Goal: Task Accomplishment & Management: Manage account settings

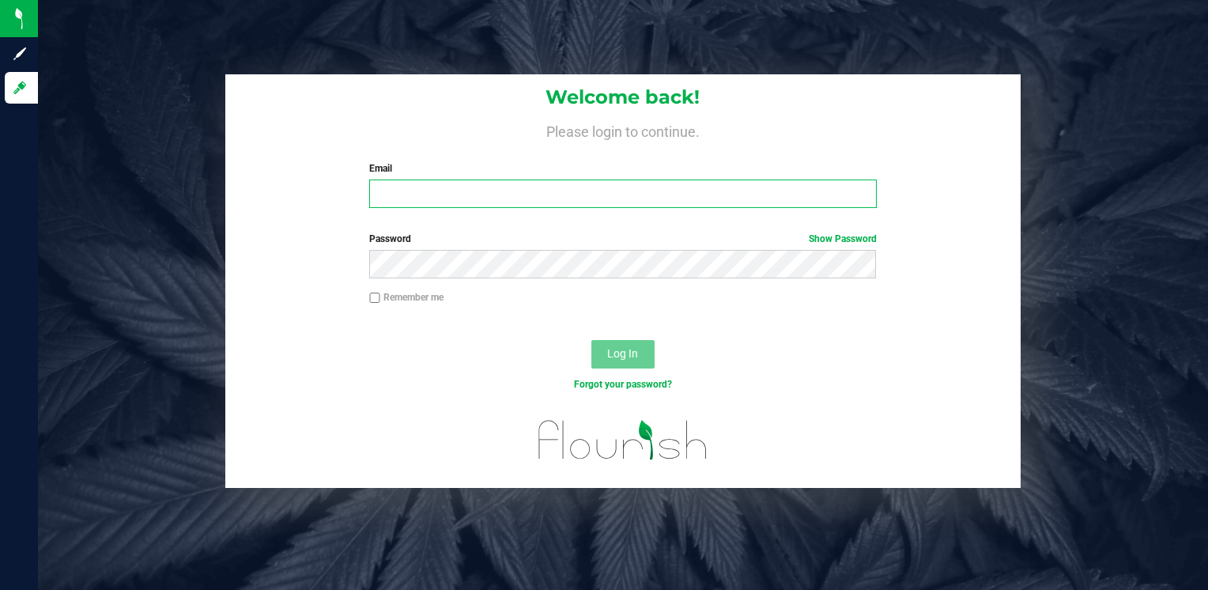
click at [400, 191] on input "Email" at bounding box center [622, 193] width 507 height 28
type input "info@asdistro.com"
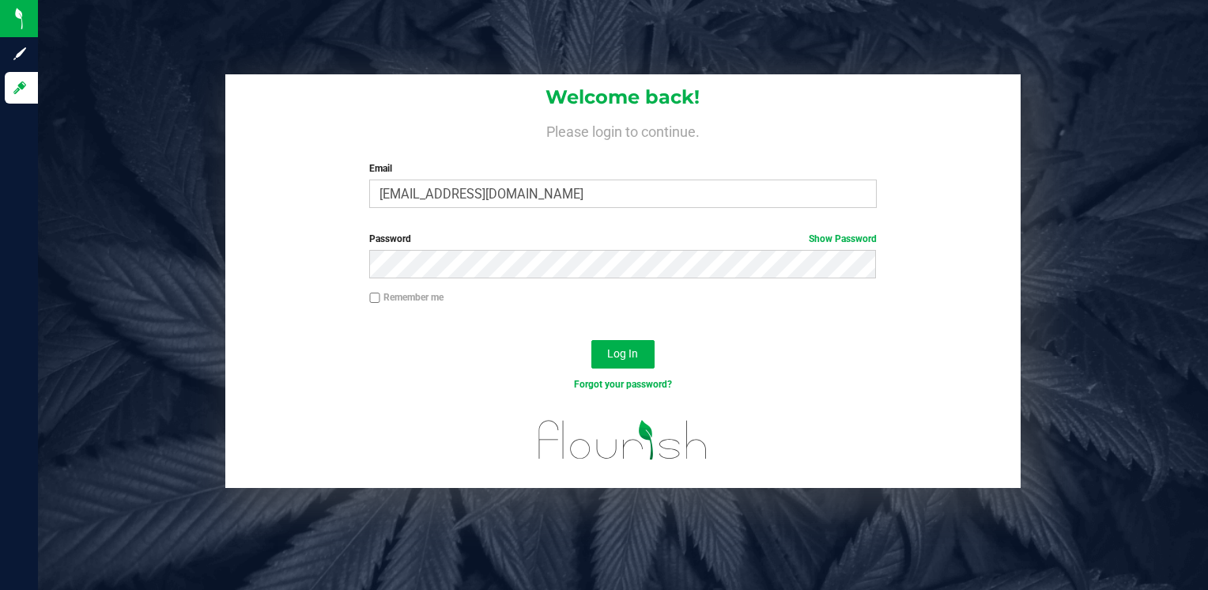
click at [376, 293] on input "Remember me" at bounding box center [374, 297] width 11 height 11
checkbox input "true"
click at [620, 354] on span "Log In" at bounding box center [622, 353] width 31 height 13
click at [618, 356] on span "Log In" at bounding box center [622, 353] width 31 height 13
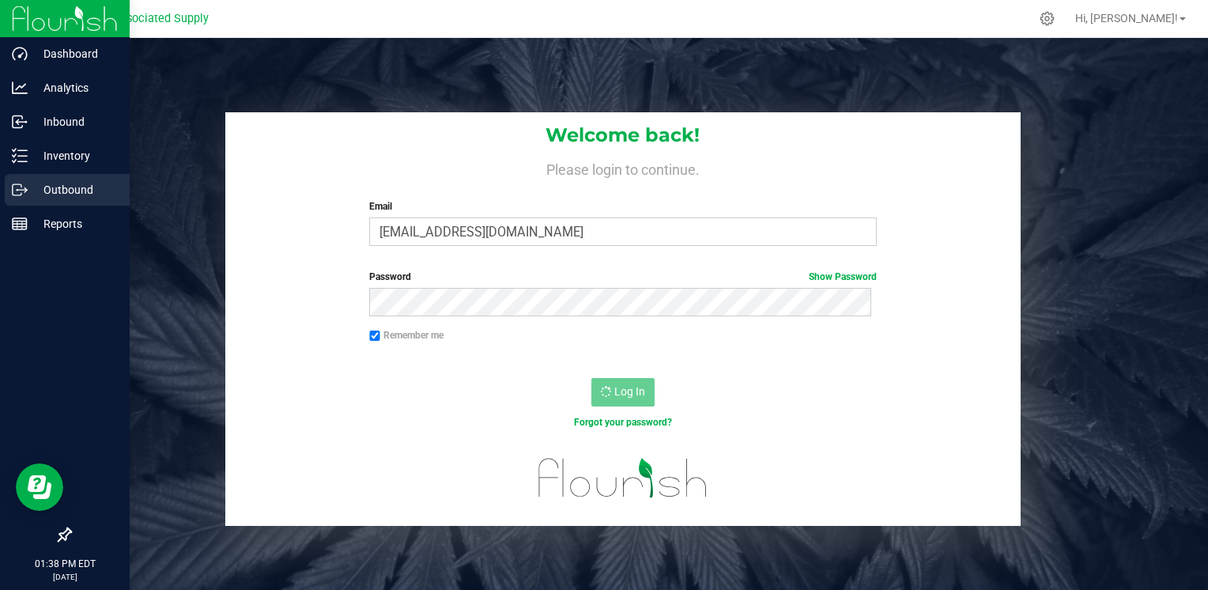
click at [70, 190] on p "Outbound" at bounding box center [75, 189] width 95 height 19
click at [77, 193] on p "Outbound" at bounding box center [75, 189] width 95 height 19
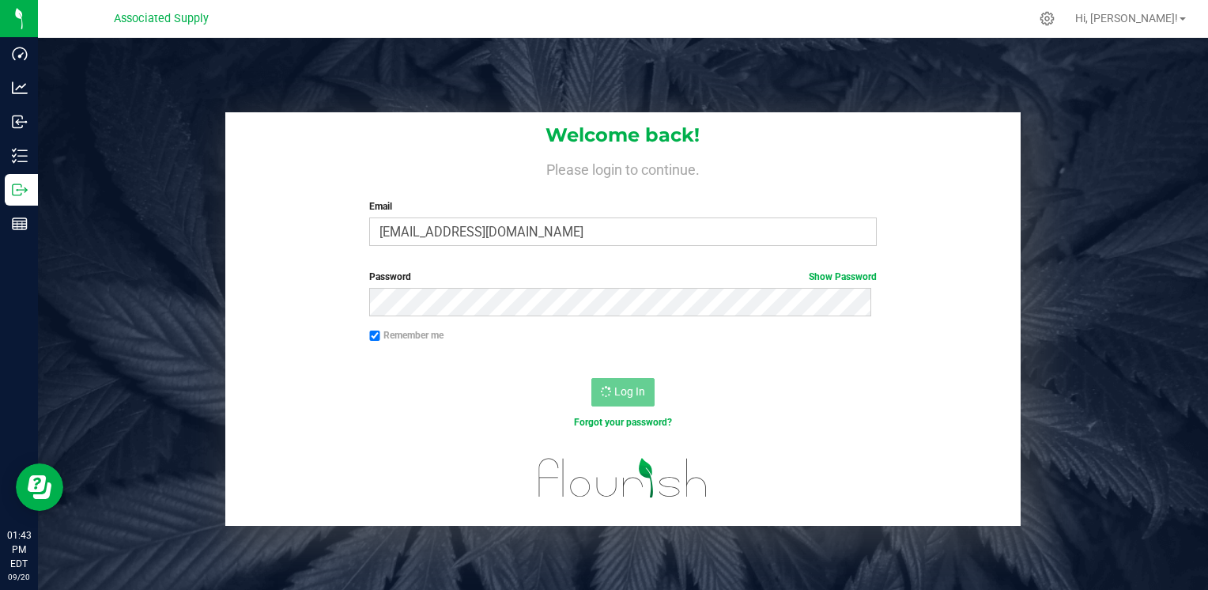
click at [748, 412] on div "Log In" at bounding box center [623, 397] width 796 height 53
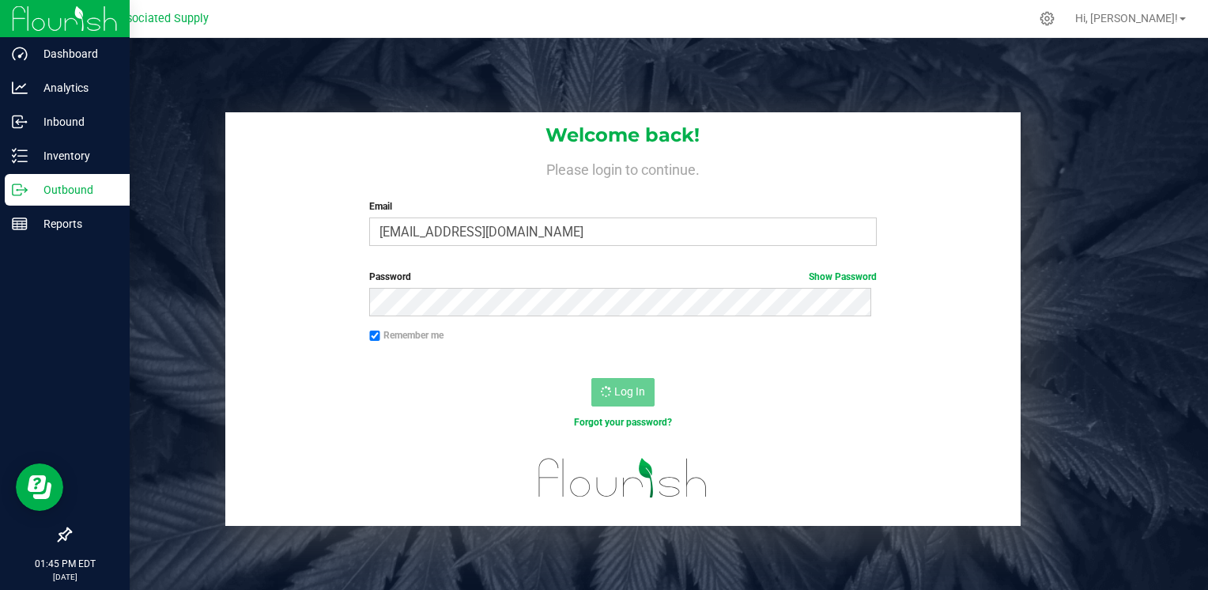
click at [70, 190] on p "Outbound" at bounding box center [75, 189] width 95 height 19
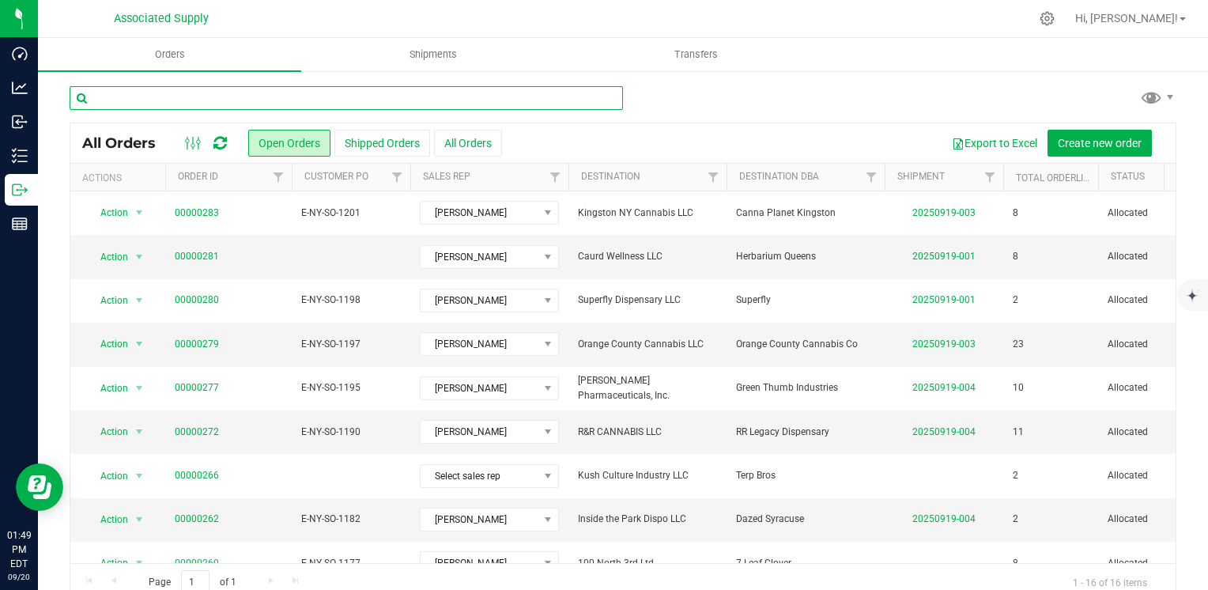
click at [241, 96] on input "text" at bounding box center [346, 98] width 553 height 24
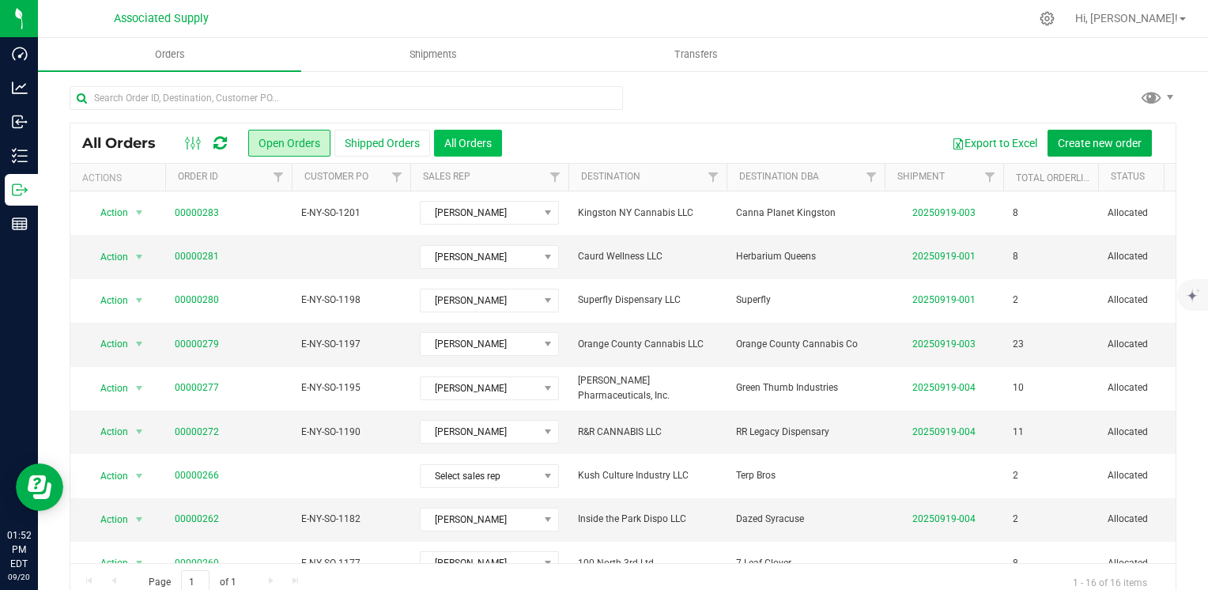
click at [473, 147] on button "All Orders" at bounding box center [468, 143] width 68 height 27
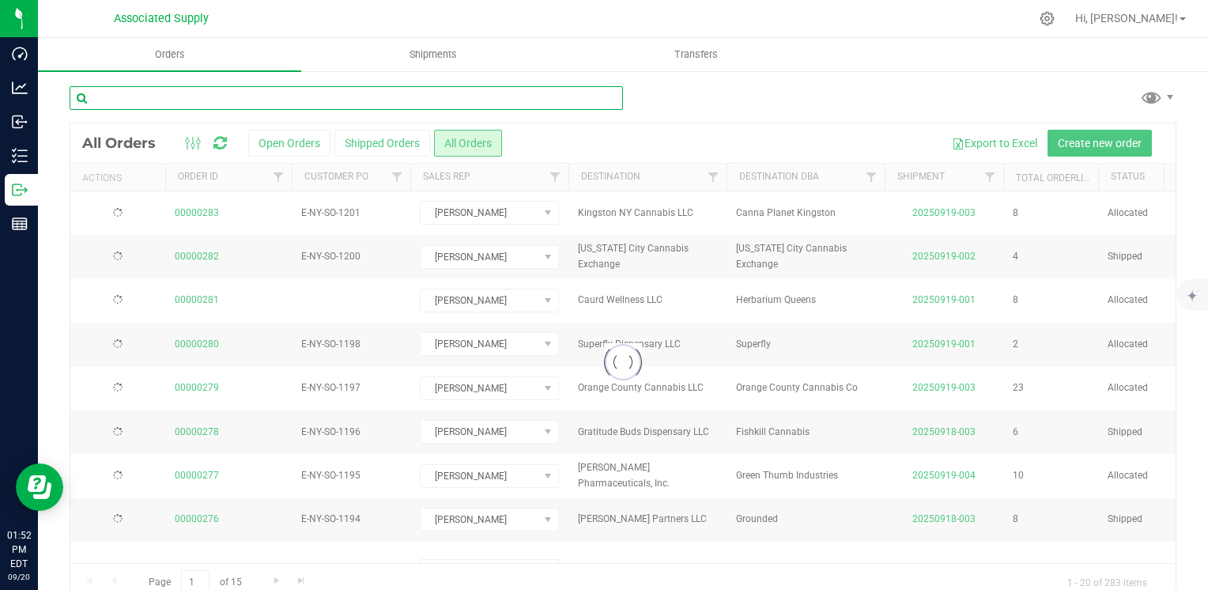
click at [109, 96] on input "text" at bounding box center [346, 98] width 553 height 24
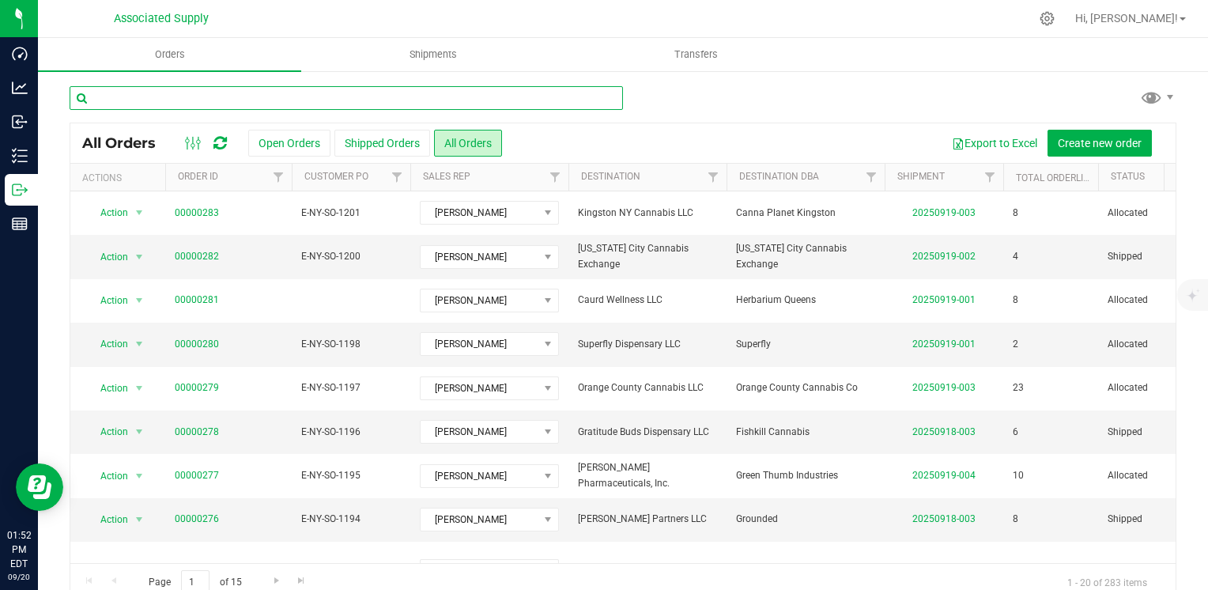
paste input "HERBZ LLC"
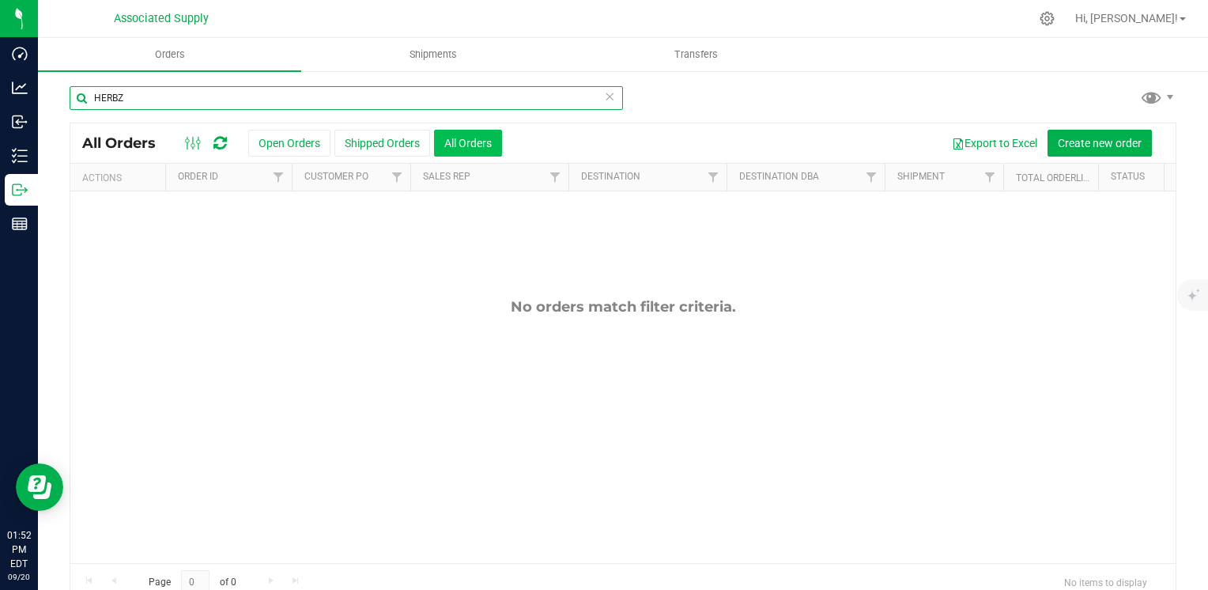
type input "HERBZ"
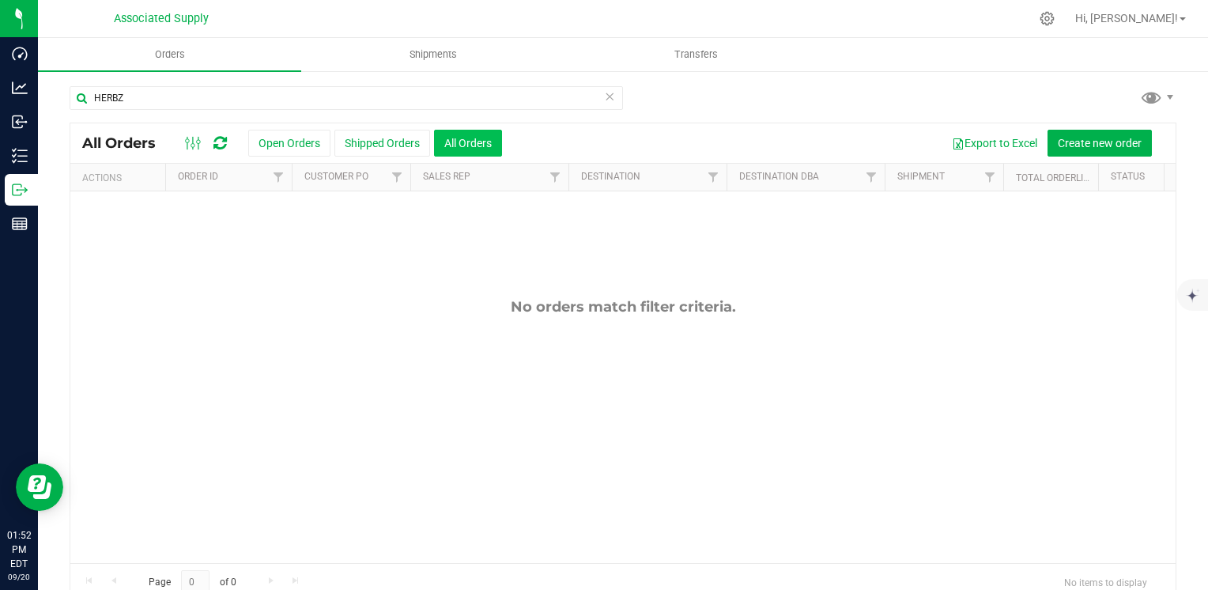
click at [473, 145] on button "All Orders" at bounding box center [468, 143] width 68 height 27
click at [605, 97] on icon at bounding box center [609, 95] width 11 height 19
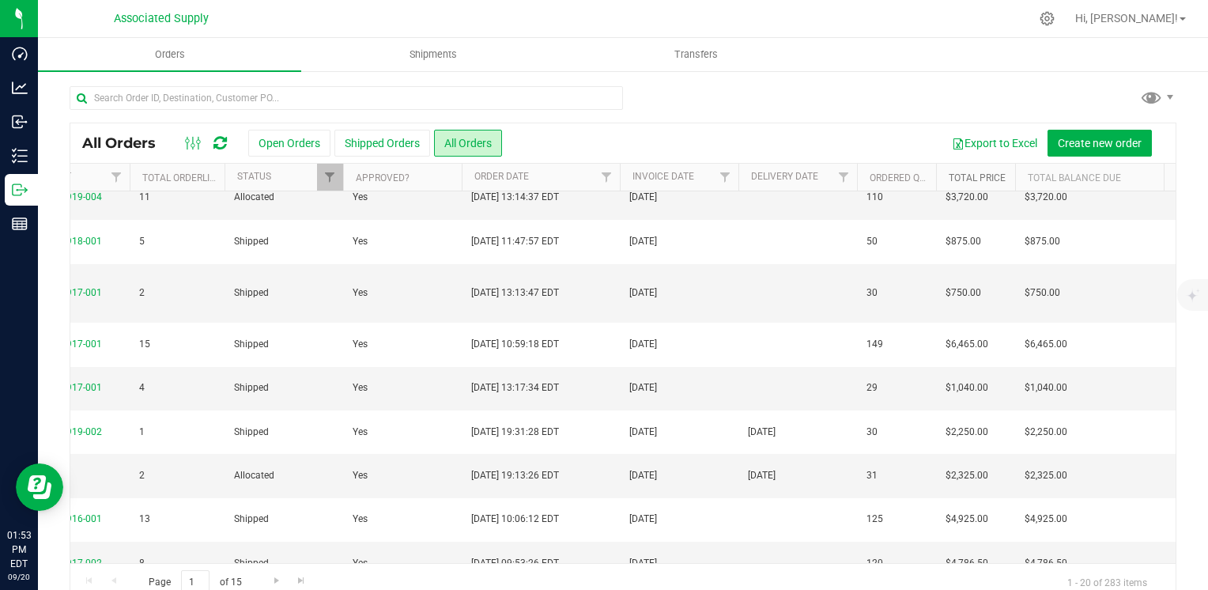
click at [963, 176] on link "Total Price" at bounding box center [976, 177] width 57 height 11
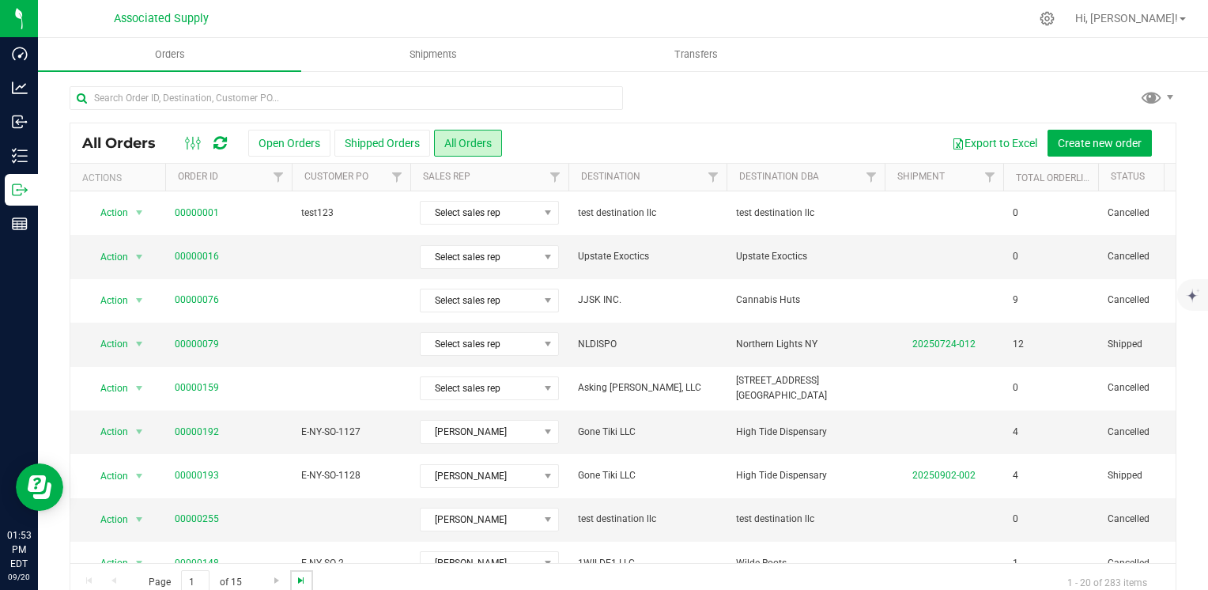
click at [295, 580] on span "Go to the last page" at bounding box center [301, 580] width 13 height 13
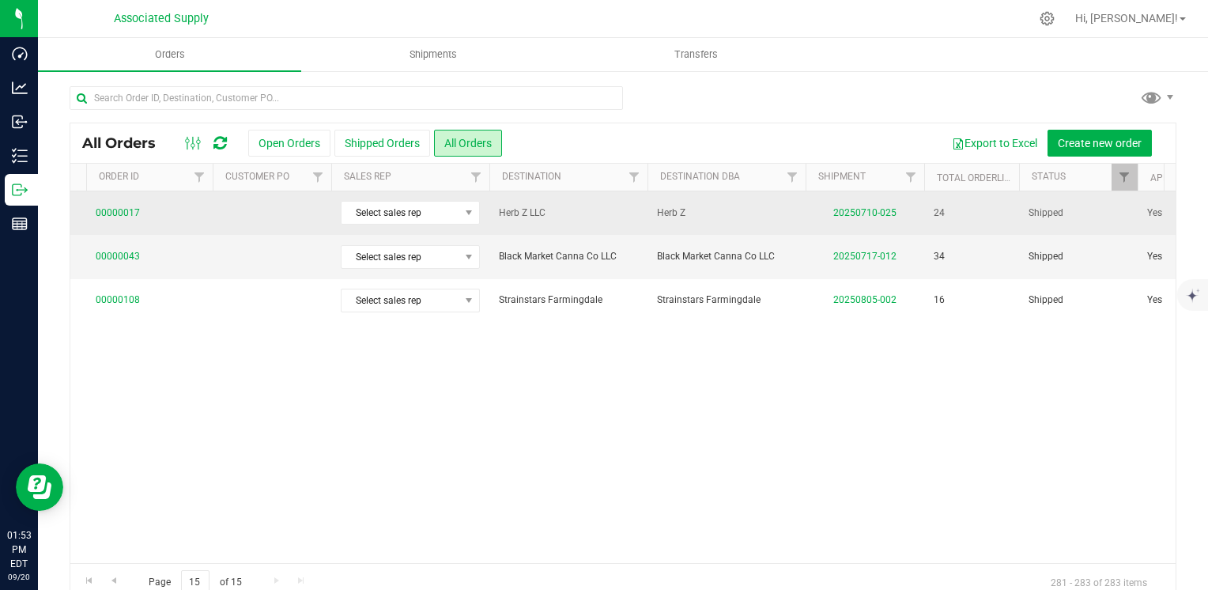
drag, startPoint x: 498, startPoint y: 212, endPoint x: 550, endPoint y: 215, distance: 52.3
click at [550, 215] on span "Herb Z LLC" at bounding box center [568, 213] width 139 height 15
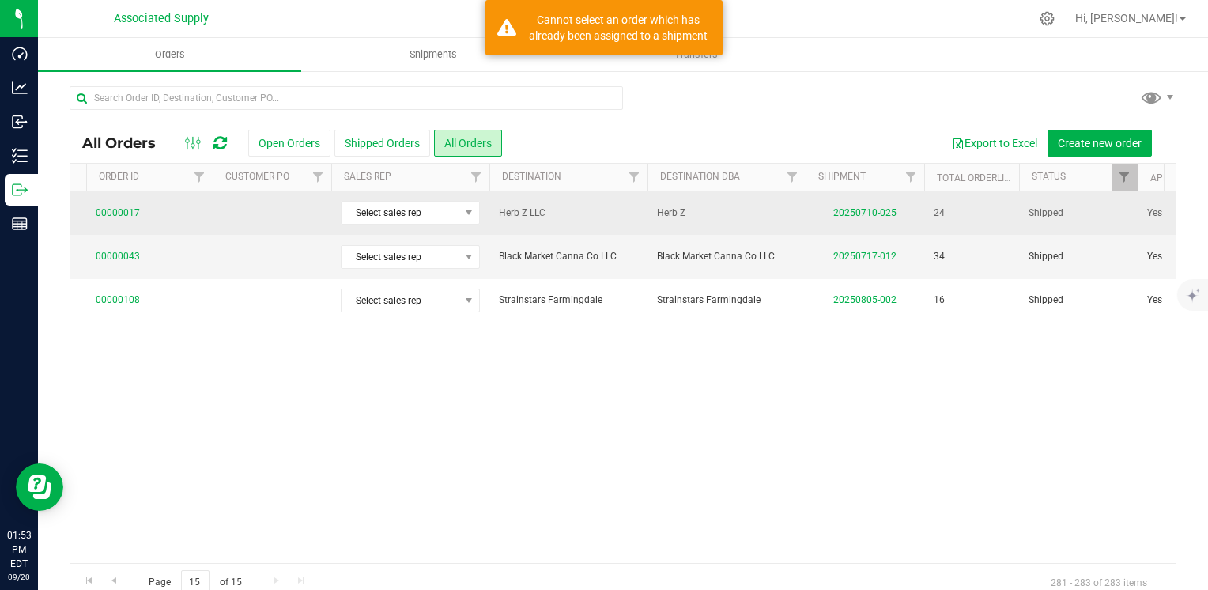
copy span "Herb Z LLC"
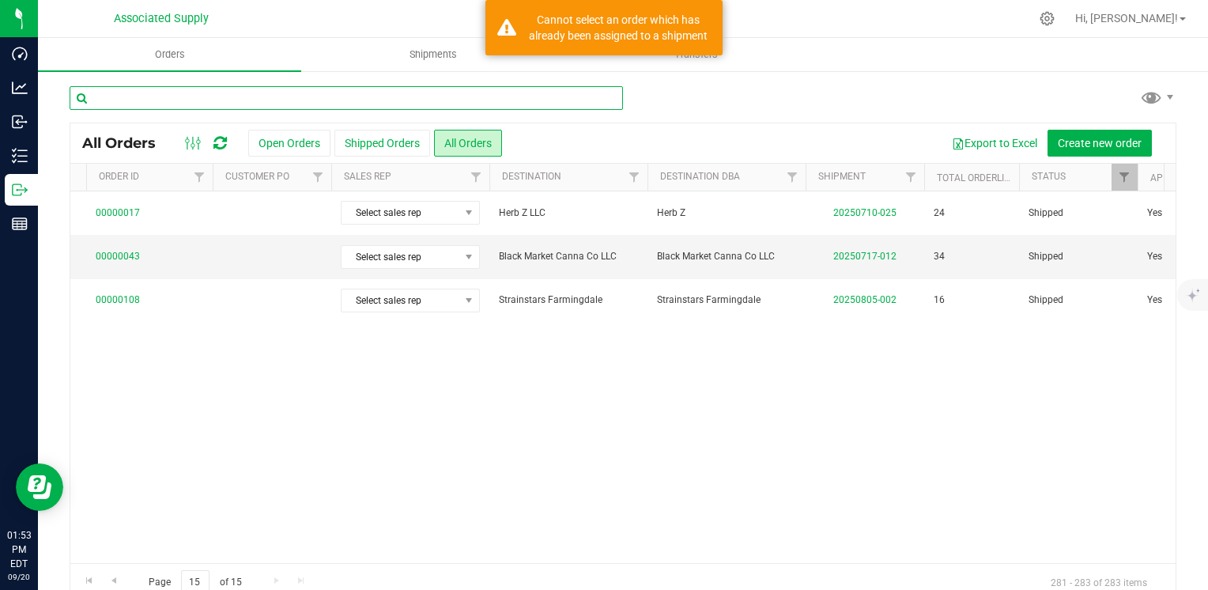
click at [133, 90] on input "text" at bounding box center [346, 98] width 553 height 24
paste input "Herb Z LLC"
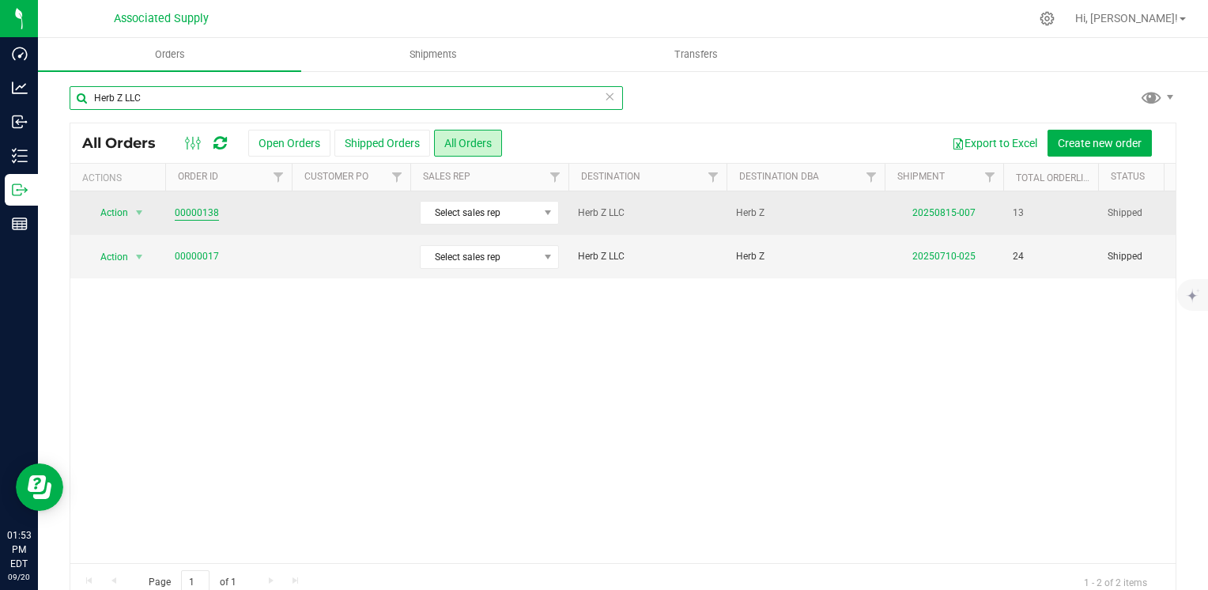
type input "Herb Z LLC"
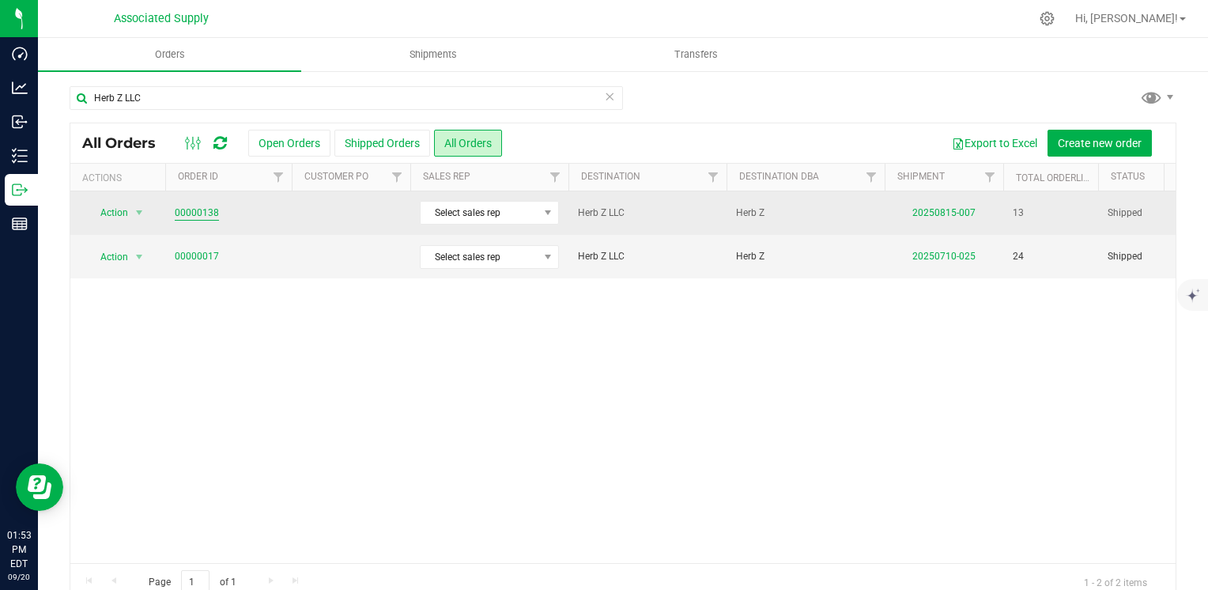
click at [186, 209] on link "00000138" at bounding box center [197, 213] width 44 height 15
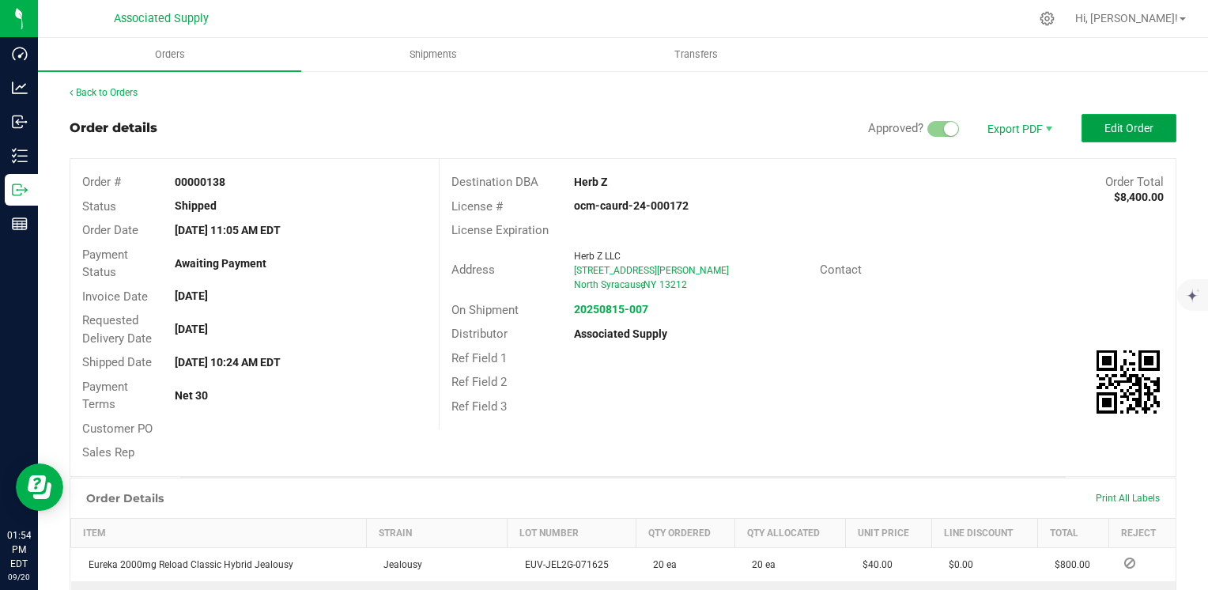
click at [1115, 128] on span "Edit Order" at bounding box center [1128, 128] width 49 height 13
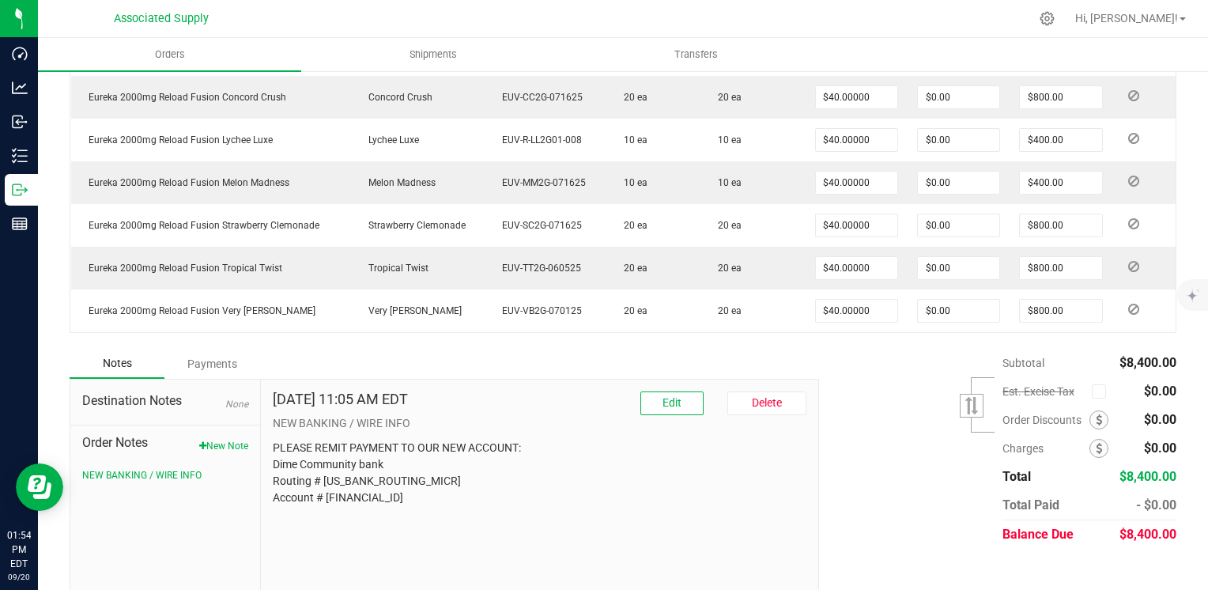
click at [207, 358] on div "Payments" at bounding box center [211, 363] width 95 height 28
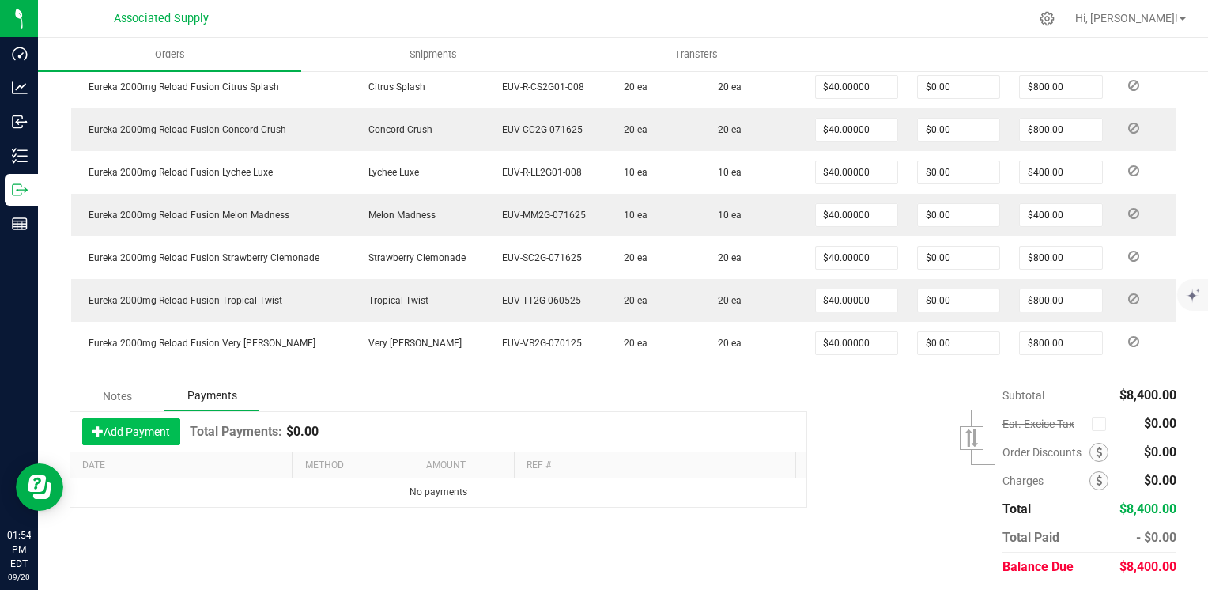
click at [130, 425] on button "Add Payment" at bounding box center [131, 431] width 98 height 27
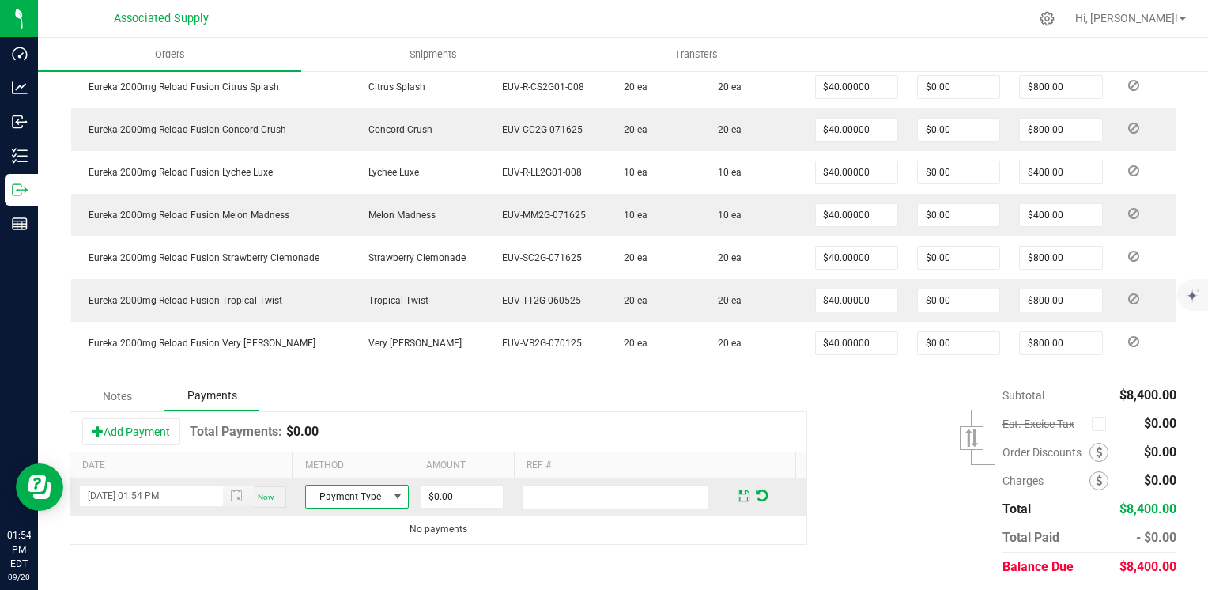
click at [391, 490] on span at bounding box center [397, 496] width 13 height 13
click at [357, 443] on li "ACH & Bank Transfer" at bounding box center [349, 442] width 99 height 22
click at [458, 492] on input "0" at bounding box center [461, 496] width 81 height 22
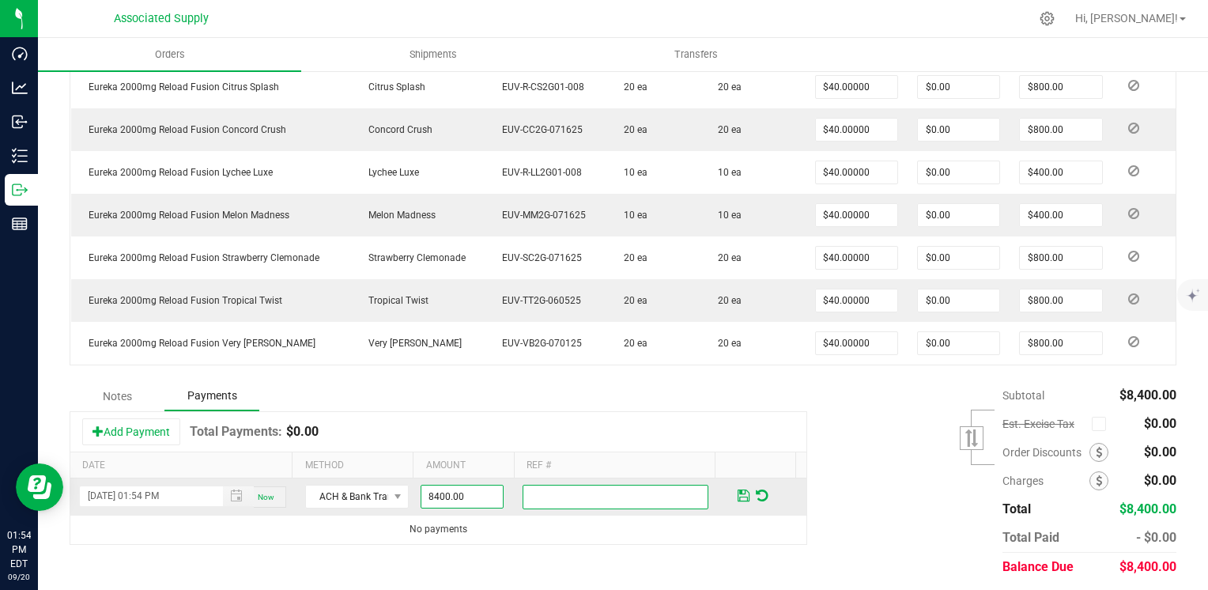
type input "$8,400.00"
click at [552, 485] on input "text" at bounding box center [615, 497] width 186 height 25
click at [737, 489] on span at bounding box center [743, 495] width 12 height 14
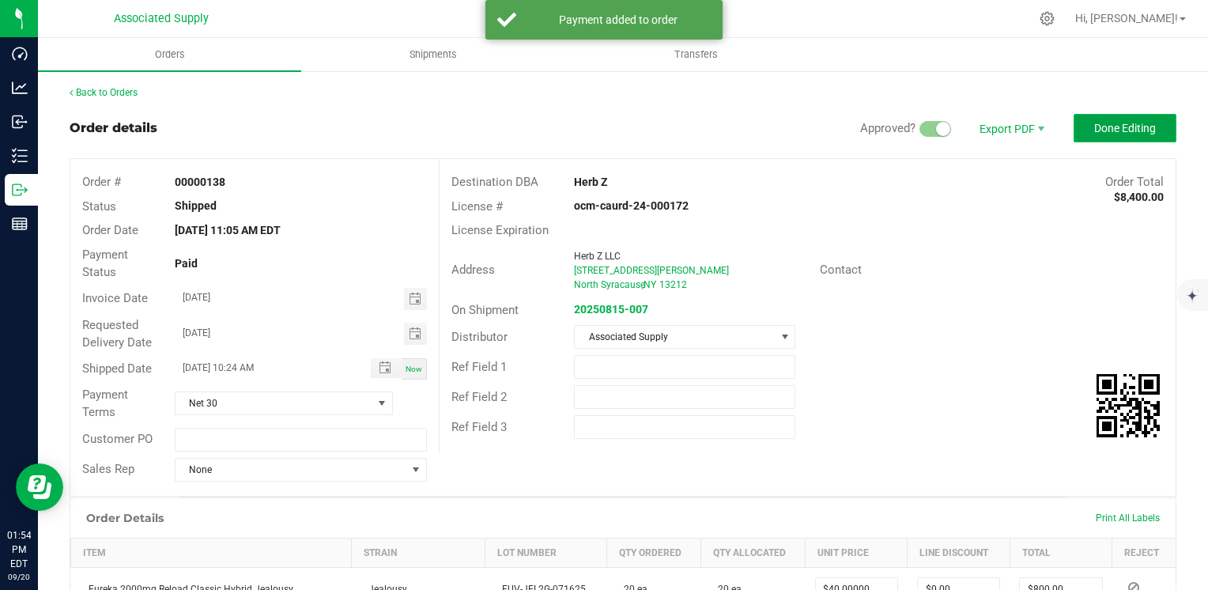
click at [1099, 126] on span "Done Editing" at bounding box center [1125, 128] width 62 height 13
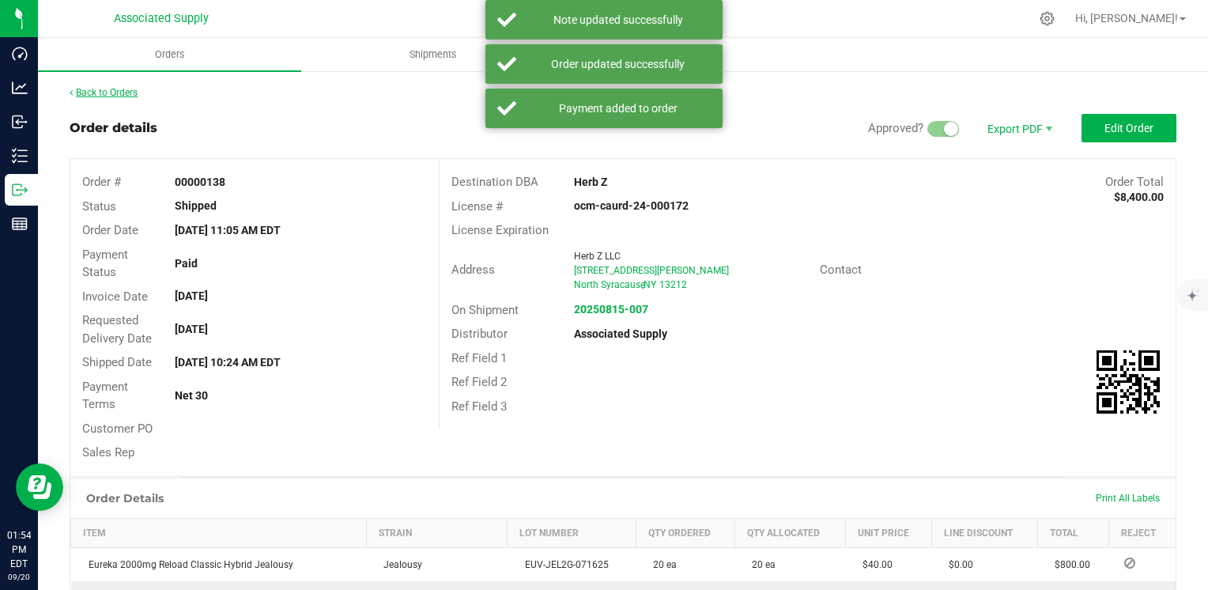
click at [81, 93] on link "Back to Orders" at bounding box center [104, 92] width 68 height 11
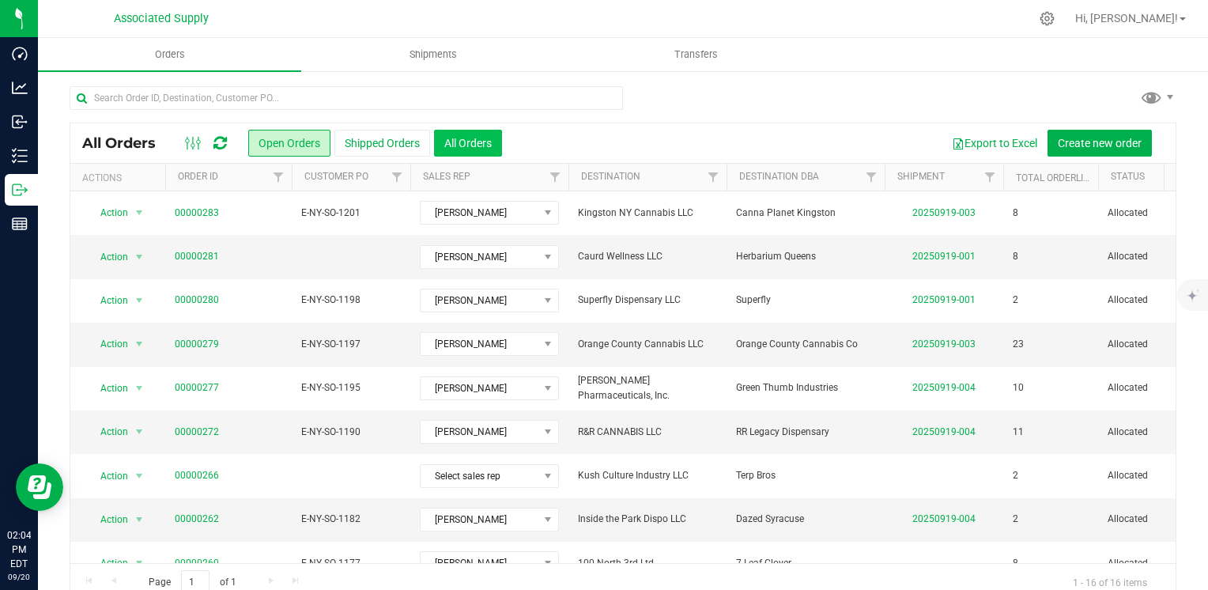
click at [477, 143] on button "All Orders" at bounding box center [468, 143] width 68 height 27
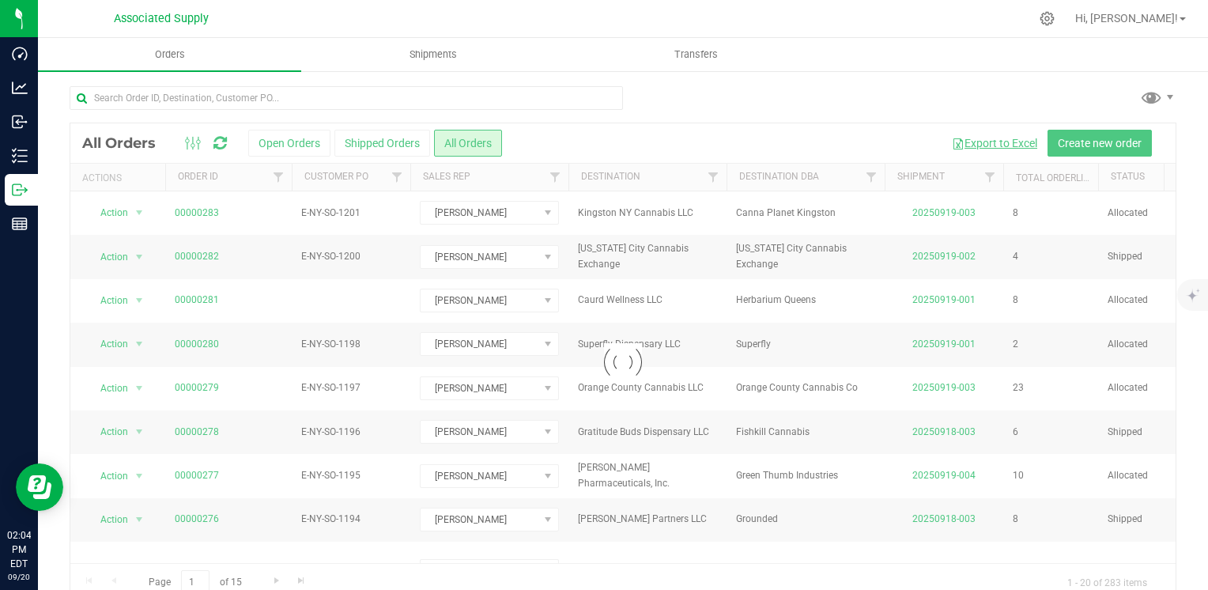
click at [977, 144] on button "Export to Excel" at bounding box center [994, 143] width 106 height 27
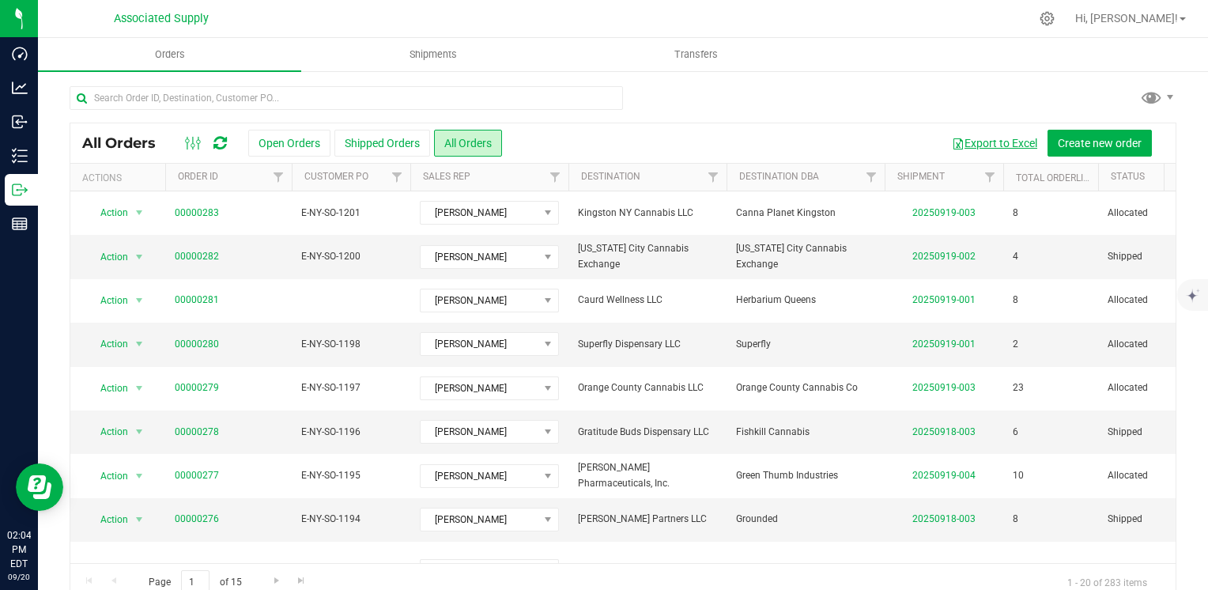
click at [973, 144] on button "Export to Excel" at bounding box center [994, 143] width 106 height 27
click at [817, 94] on div at bounding box center [623, 104] width 1107 height 36
click at [1146, 100] on span at bounding box center [1151, 96] width 23 height 23
click at [834, 90] on div at bounding box center [623, 104] width 1107 height 36
